Goal: Download file/media

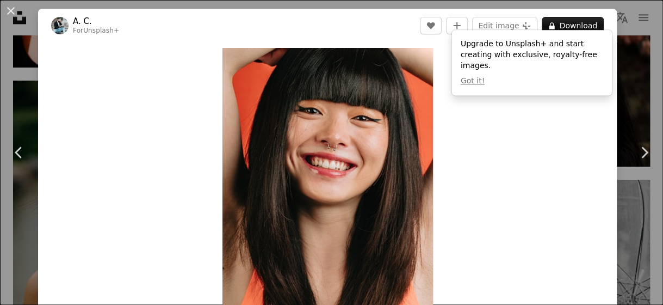
scroll to position [65, 0]
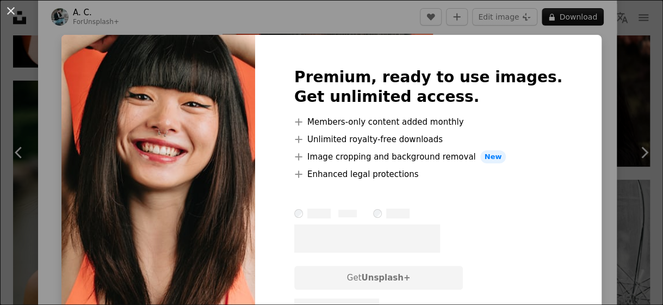
click at [226, 109] on img at bounding box center [158, 191] width 194 height 313
